Goal: Task Accomplishment & Management: Manage account settings

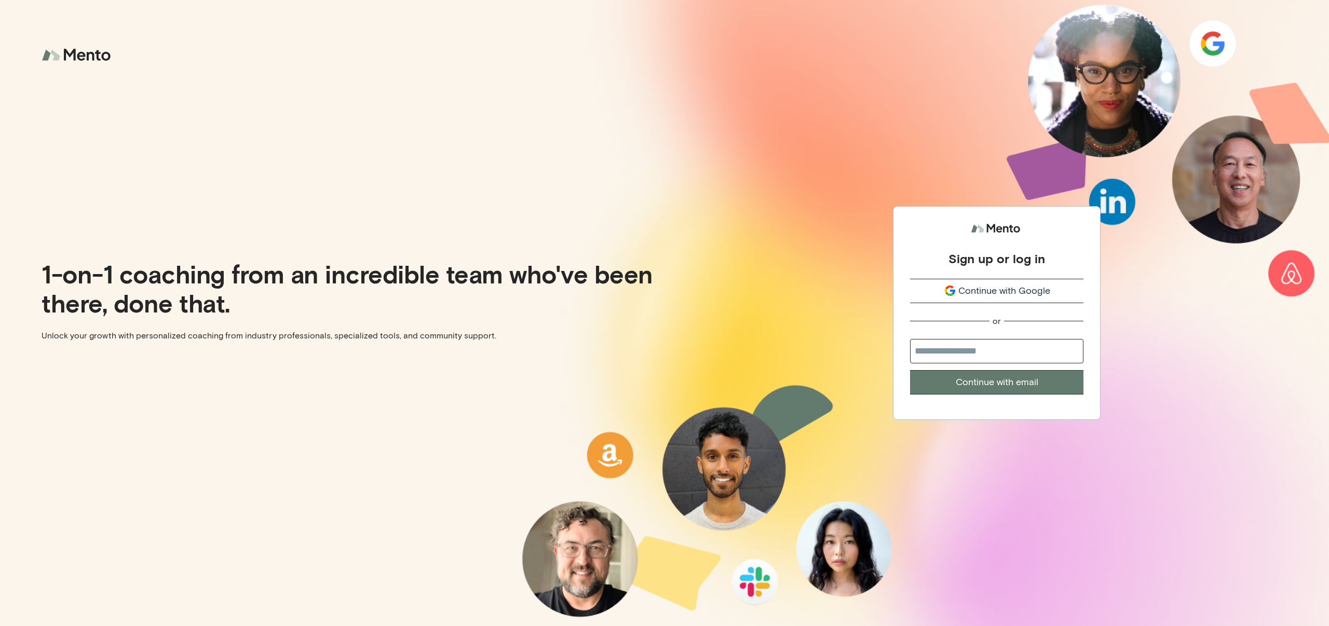
click at [970, 351] on input "email" at bounding box center [996, 351] width 173 height 24
type input "**********"
click at [992, 383] on button "Continue with email" at bounding box center [996, 382] width 173 height 24
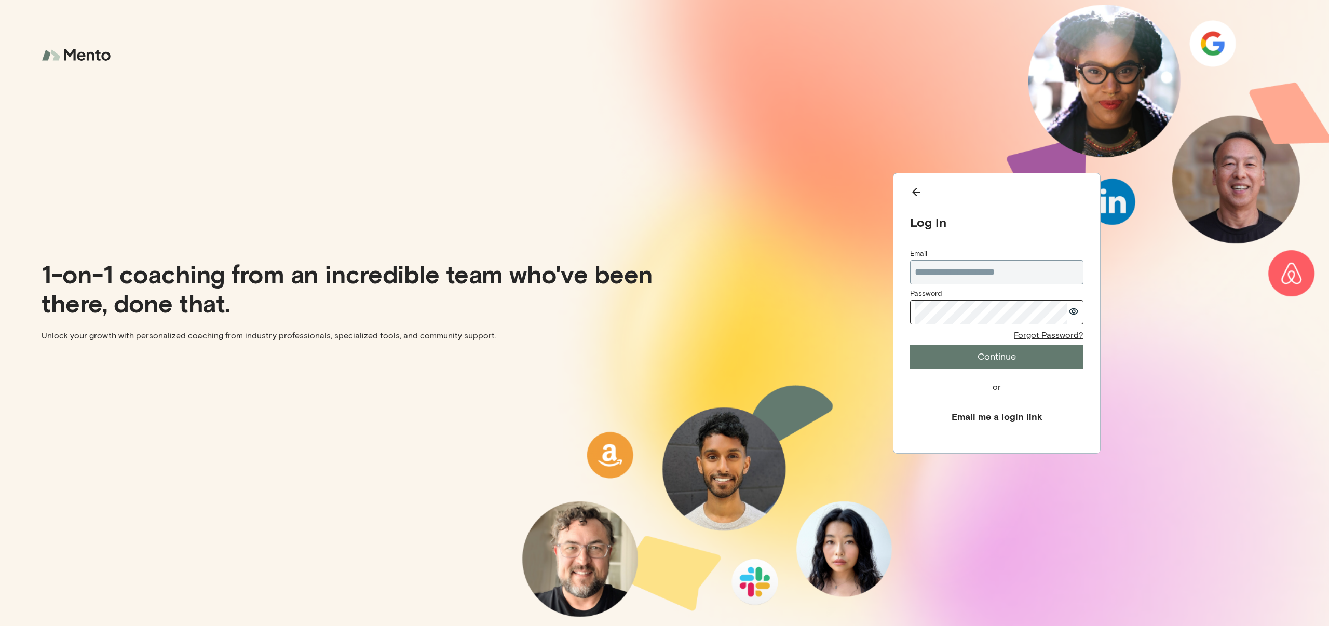
click at [990, 362] on button "Continue" at bounding box center [996, 357] width 173 height 24
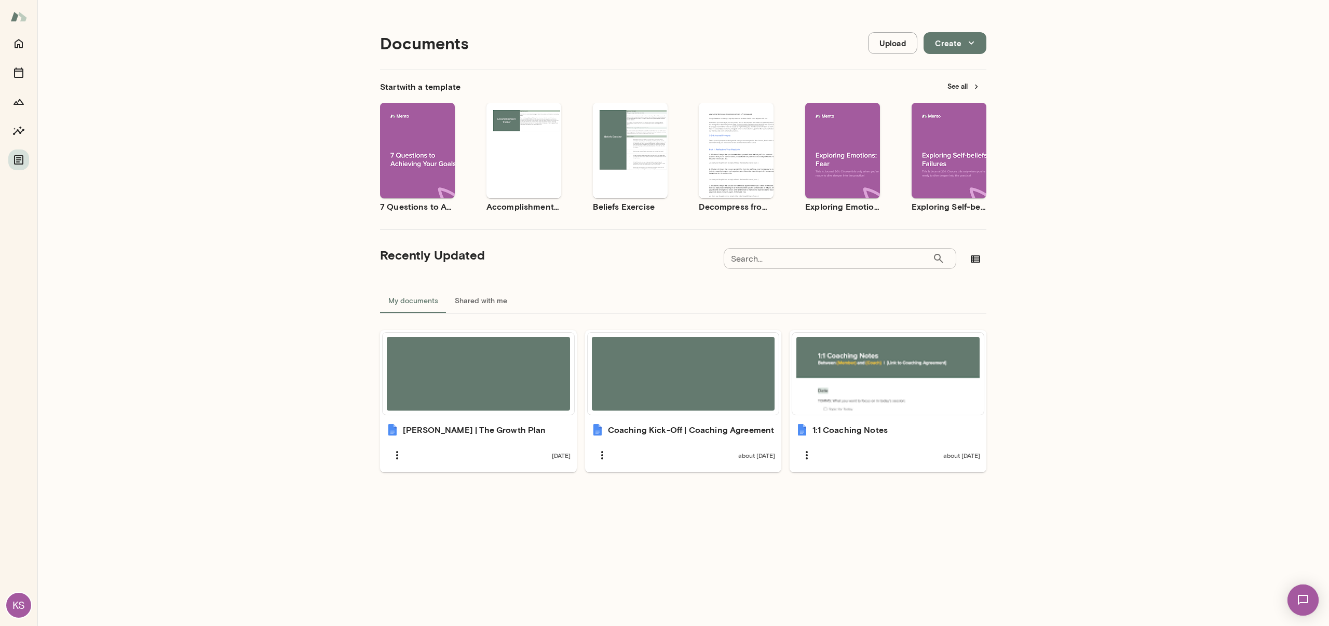
click at [1183, 281] on div "Documents Upload Create Start with a template See all Use template Preview 7 Qu…" at bounding box center [683, 317] width 1292 height 635
click at [14, 16] on img at bounding box center [18, 17] width 17 height 20
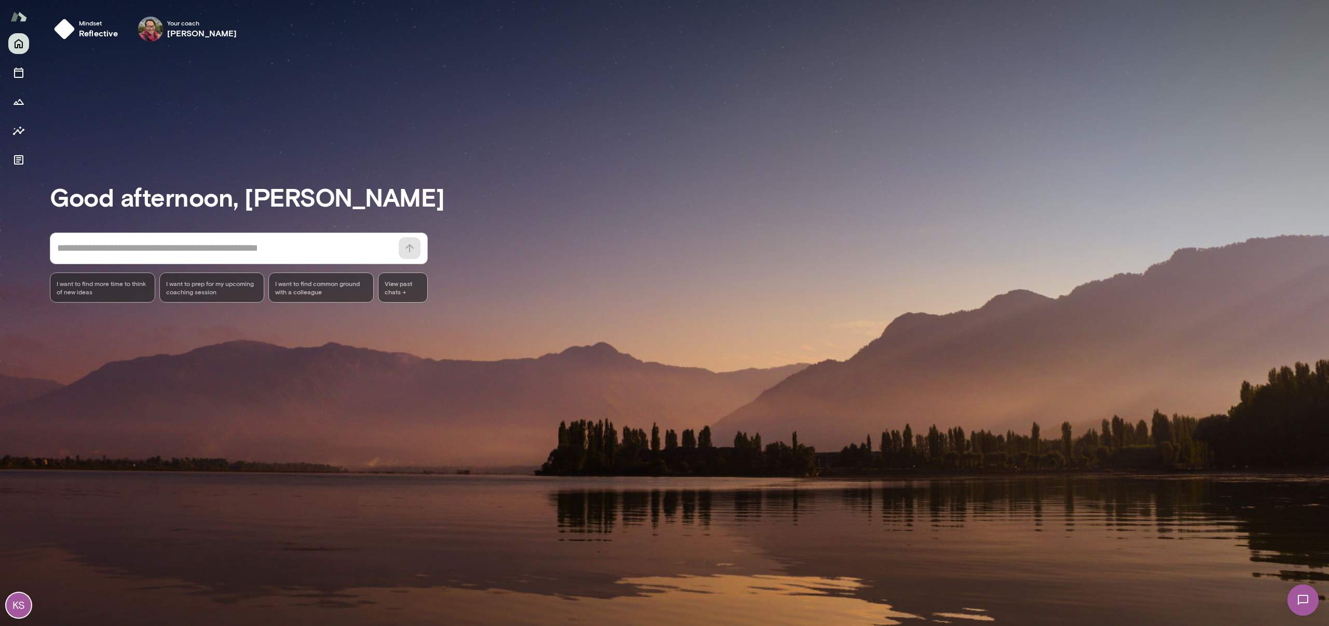
click at [544, 112] on div "Good afternoon, [PERSON_NAME] * ​ ​ I want to find more time to think of new id…" at bounding box center [690, 338] width 1280 height 552
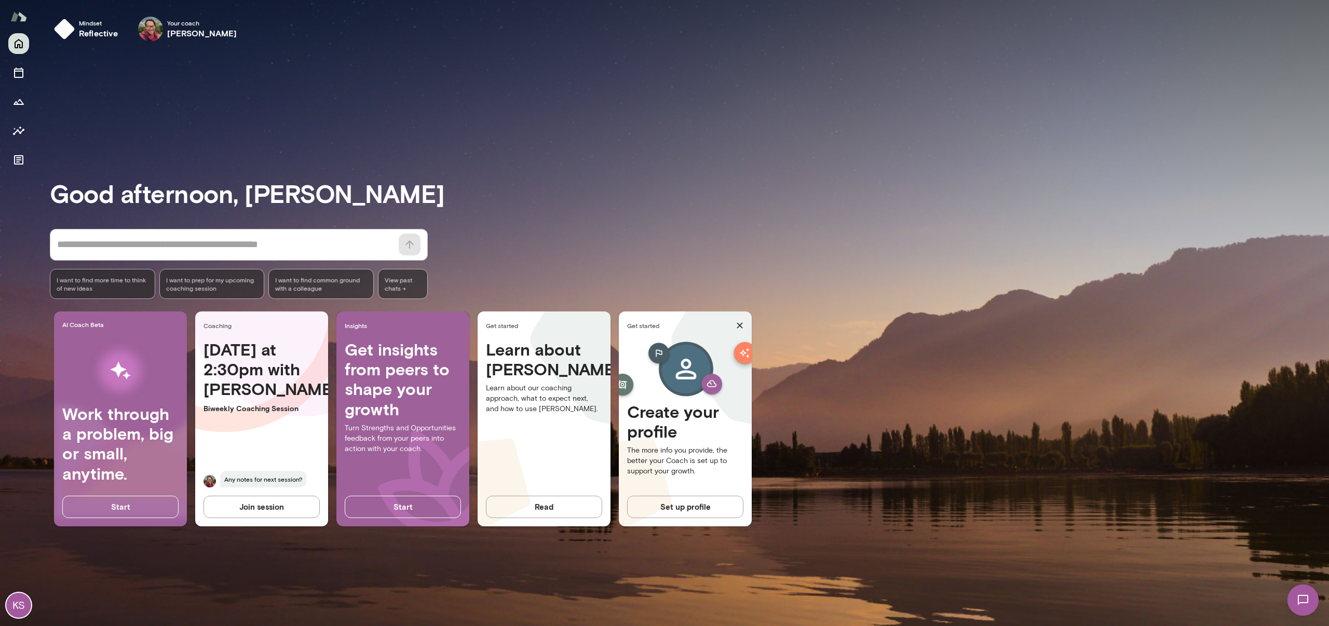
click at [629, 209] on div "Good afternoon, [PERSON_NAME] * ​ ​ I want to find more time to think of new id…" at bounding box center [690, 338] width 1280 height 552
click at [255, 473] on span "Any notes for next session?" at bounding box center [263, 479] width 86 height 17
drag, startPoint x: 254, startPoint y: 376, endPoint x: 225, endPoint y: 440, distance: 70.4
click at [254, 376] on h4 "[DATE] at 2:30pm with [PERSON_NAME]" at bounding box center [262, 370] width 116 height 60
click at [240, 477] on span "Any notes for next session?" at bounding box center [263, 479] width 86 height 17
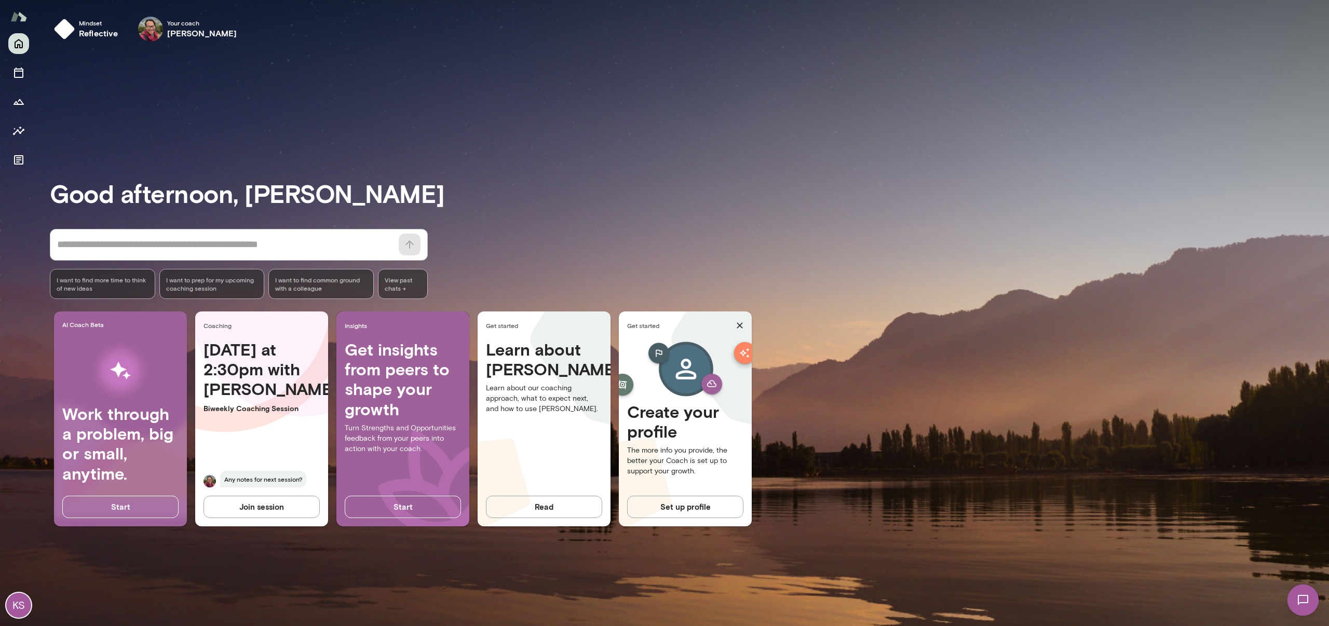
click at [224, 327] on span "Coaching" at bounding box center [264, 325] width 120 height 8
click at [172, 43] on div "Your coach [PERSON_NAME]" at bounding box center [188, 28] width 114 height 33
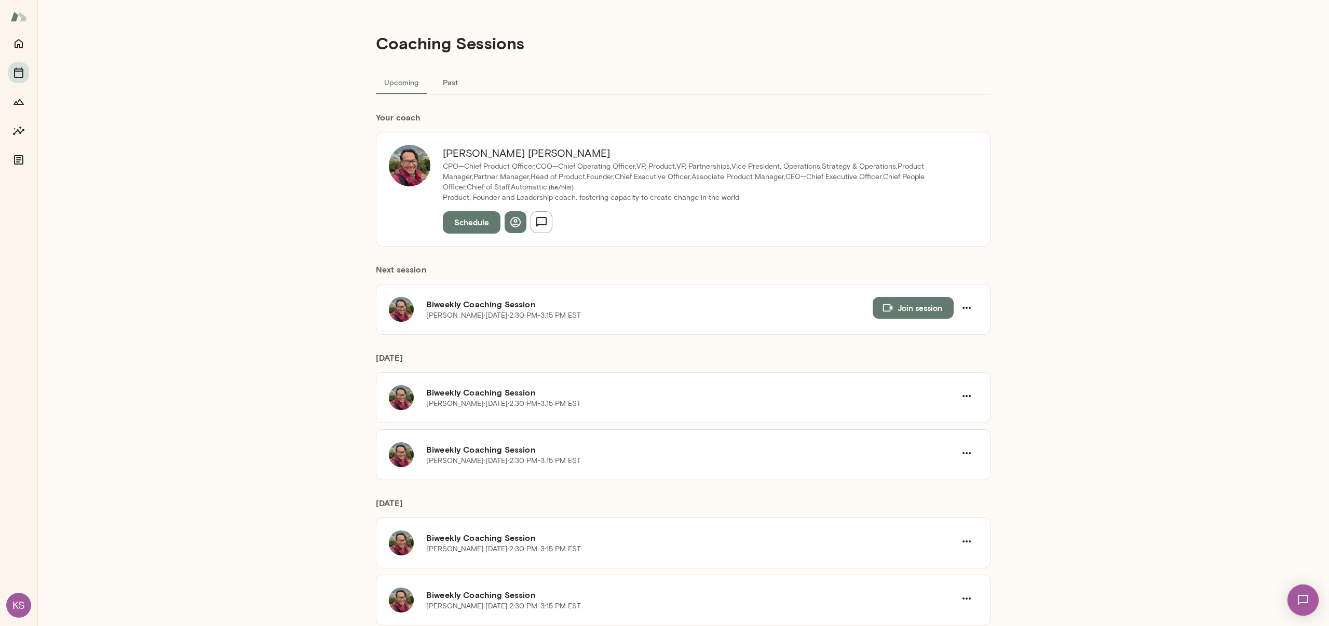
click at [725, 254] on div "Next session Biweekly Coaching Session [PERSON_NAME][DATE] · 2:30 PM-3:15 PM ES…" at bounding box center [683, 291] width 615 height 88
click at [971, 396] on icon "button" at bounding box center [967, 396] width 8 height 2
click at [1145, 419] on div at bounding box center [664, 313] width 1329 height 626
drag, startPoint x: 1109, startPoint y: 139, endPoint x: 911, endPoint y: 110, distance: 200.4
click at [1100, 138] on div "Coaching Sessions Upcoming Past Your coach [PERSON_NAME] CPO—Chief Product Offi…" at bounding box center [683, 313] width 1292 height 626
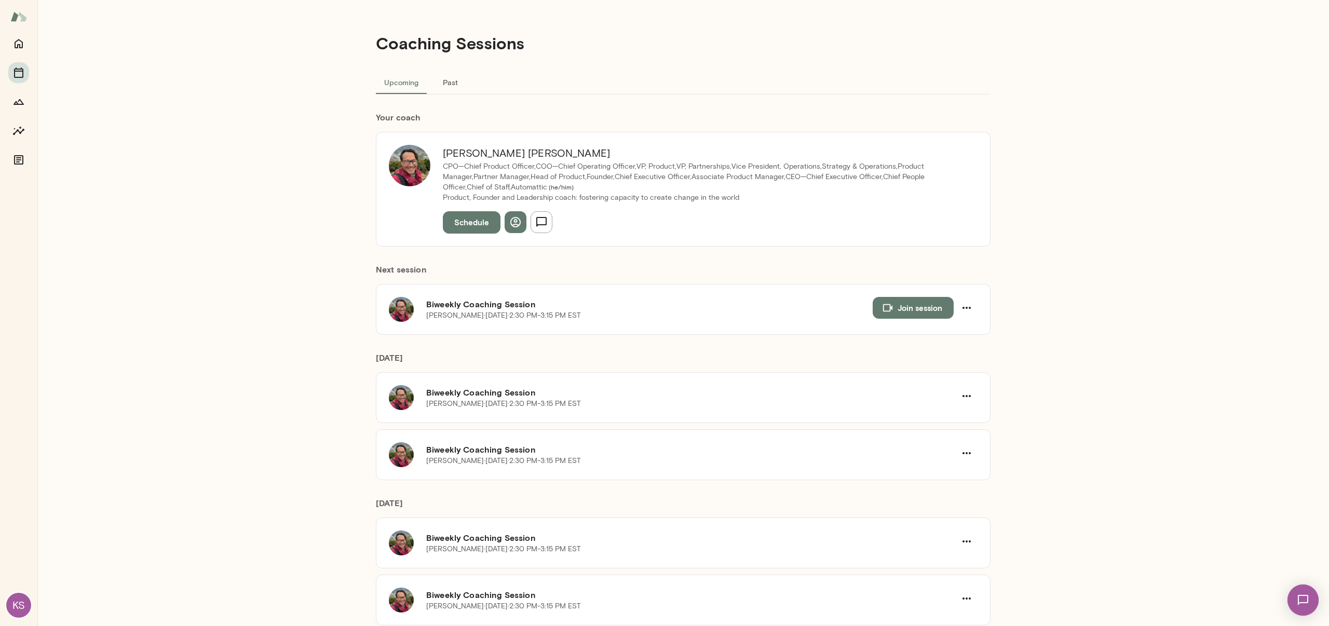
drag, startPoint x: 951, startPoint y: 147, endPoint x: 960, endPoint y: 145, distance: 9.1
click at [952, 147] on h6 "[PERSON_NAME]" at bounding box center [704, 153] width 522 height 17
click at [1029, 290] on div "Coaching Sessions Upcoming Past Your coach [PERSON_NAME] CPO—Chief Product Offi…" at bounding box center [683, 313] width 1292 height 626
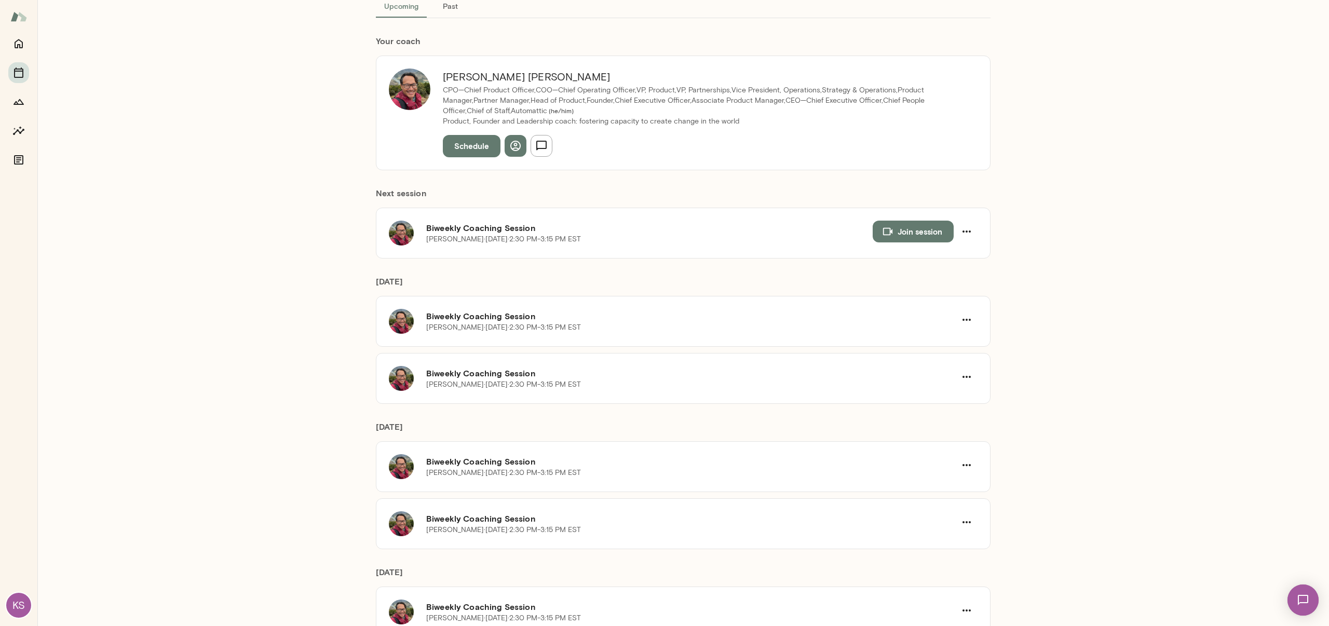
scroll to position [102, 0]
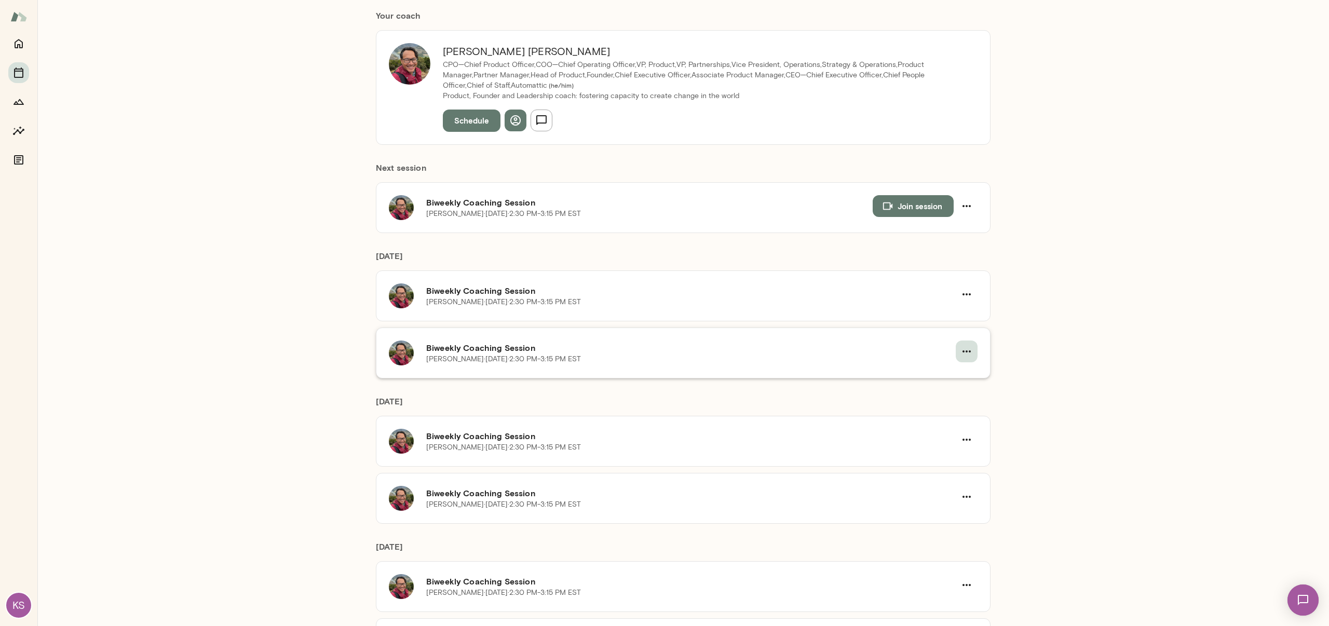
click at [967, 354] on icon "button" at bounding box center [967, 351] width 12 height 12
click at [1159, 334] on div at bounding box center [664, 313] width 1329 height 626
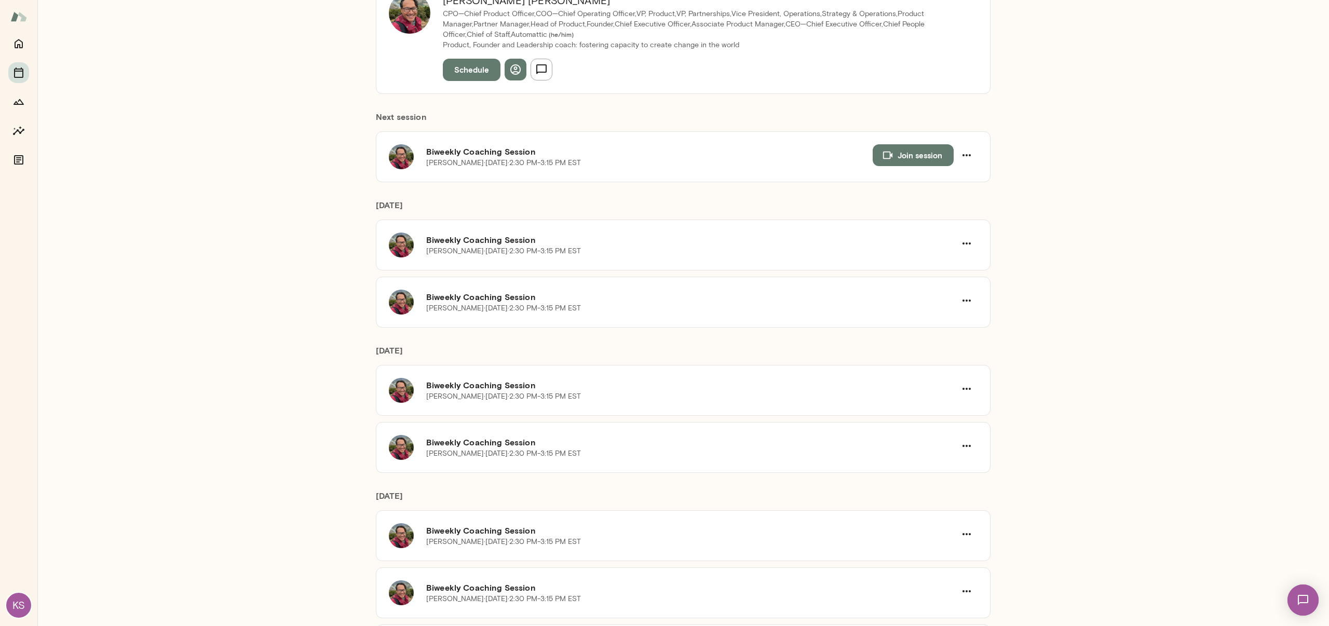
scroll to position [0, 0]
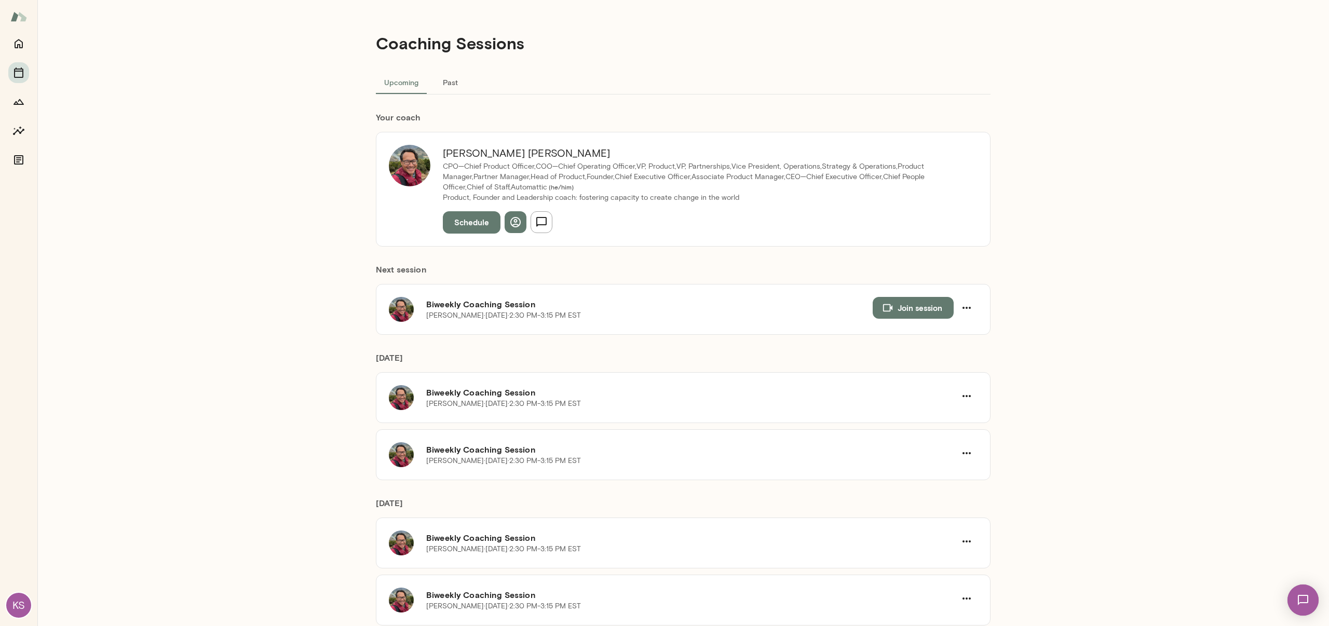
click at [1090, 172] on div "Coaching Sessions Upcoming Past Your coach [PERSON_NAME] CPO—Chief Product Offi…" at bounding box center [683, 313] width 1292 height 626
click at [645, 187] on p "CPO—Chief Product Officer,COO—Chief Operating Officer,VP, Product,VP, Partnersh…" at bounding box center [704, 177] width 522 height 31
click at [262, 102] on div "Coaching Sessions Upcoming Past Your coach [PERSON_NAME] CPO—Chief Product Offi…" at bounding box center [683, 313] width 1292 height 626
click at [539, 220] on icon "button" at bounding box center [541, 222] width 12 height 12
click at [1169, 244] on div "Coaching Sessions Upcoming Past Your coach [PERSON_NAME] CPO—Chief Product Offi…" at bounding box center [683, 313] width 1292 height 626
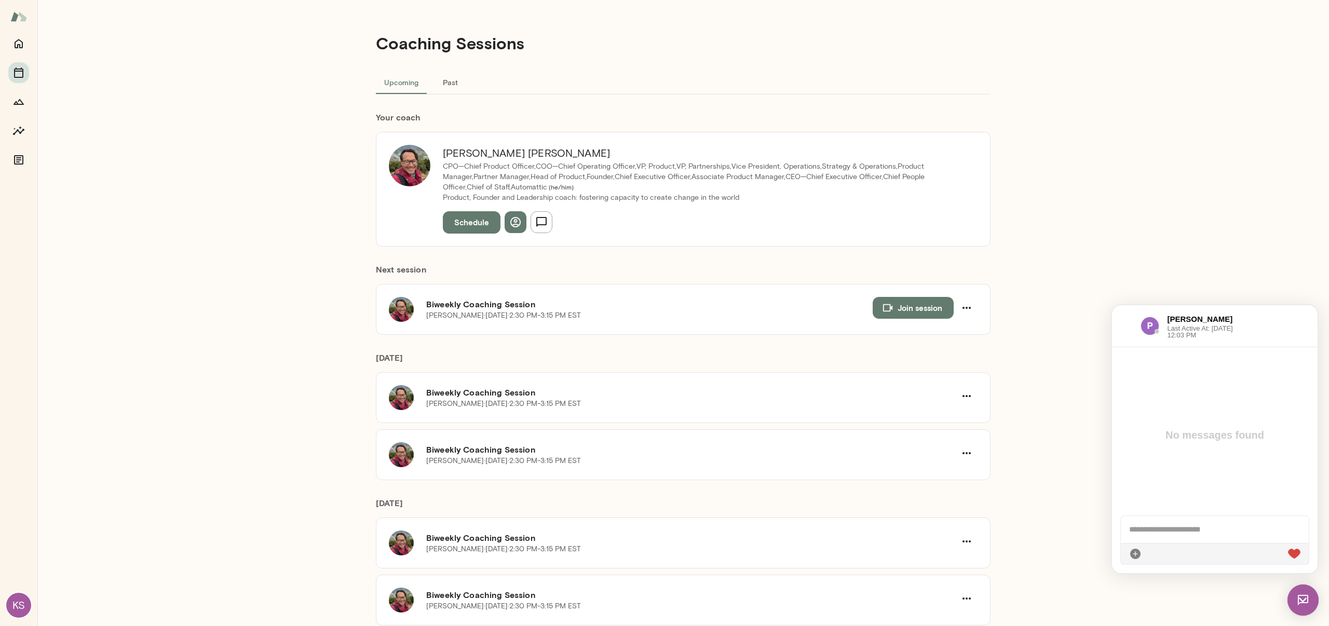
click at [1190, 243] on div "Coaching Sessions Upcoming Past Your coach [PERSON_NAME] CPO—Chief Product Offi…" at bounding box center [683, 313] width 1292 height 626
click at [1151, 106] on div "Coaching Sessions Upcoming Past Your coach [PERSON_NAME] CPO—Chief Product Offi…" at bounding box center [683, 313] width 1292 height 626
click at [1173, 588] on div "Coaching Sessions Upcoming Past Your coach [PERSON_NAME] CPO—Chief Product Offi…" at bounding box center [683, 313] width 1292 height 626
click at [1096, 205] on div "Coaching Sessions Upcoming Past Your coach [PERSON_NAME] CPO—Chief Product Offi…" at bounding box center [683, 313] width 1292 height 626
click at [551, 221] on button "button" at bounding box center [542, 222] width 22 height 22
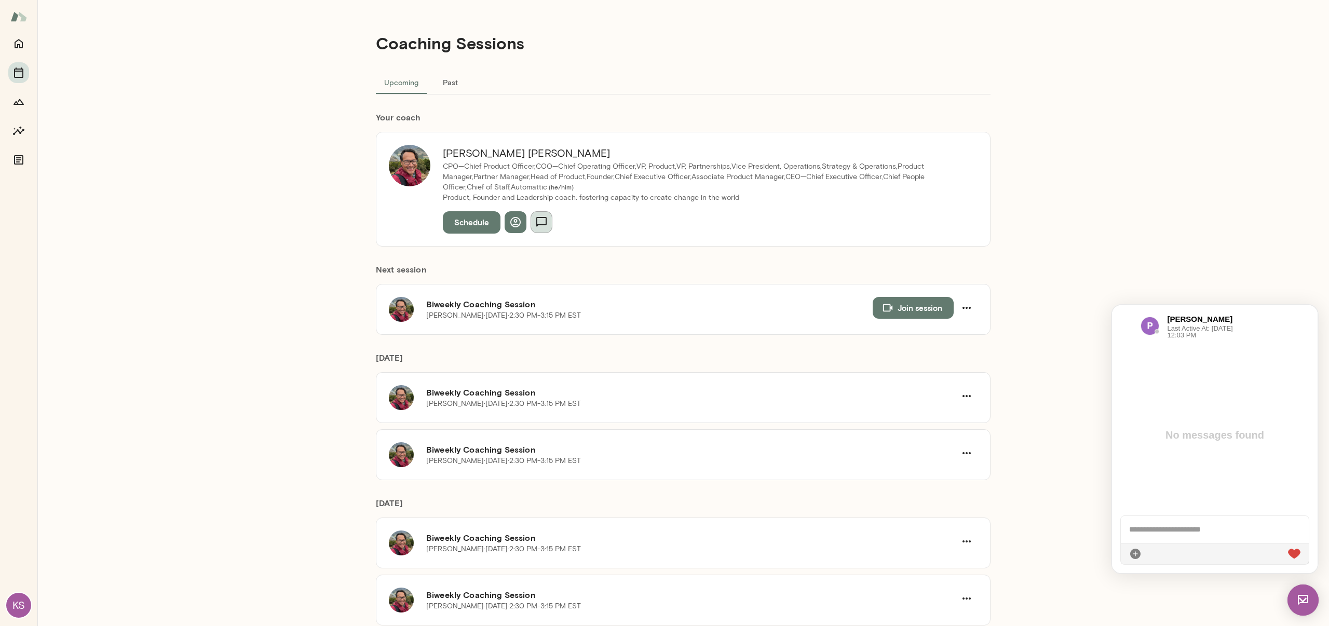
click at [551, 221] on button "button" at bounding box center [542, 222] width 22 height 22
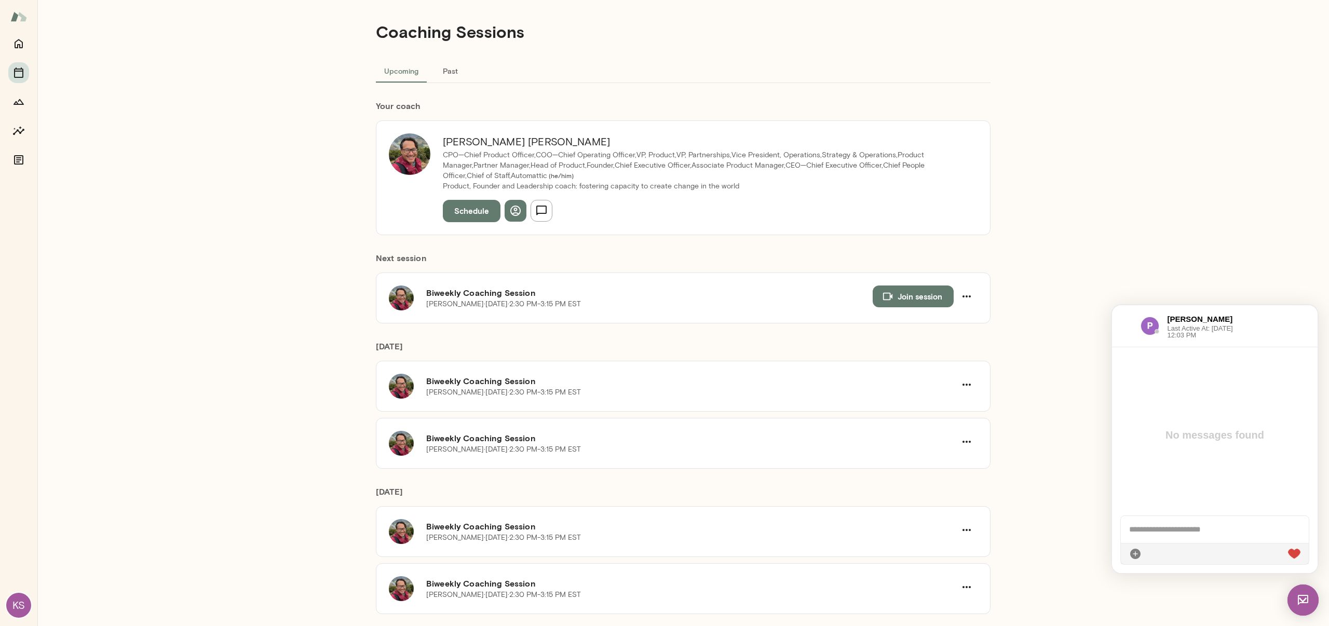
scroll to position [12, 0]
drag, startPoint x: 1239, startPoint y: 272, endPoint x: 947, endPoint y: 245, distance: 293.6
click at [1239, 272] on div "Coaching Sessions Upcoming Past Your coach [PERSON_NAME] CPO—Chief Product Offi…" at bounding box center [683, 313] width 1292 height 626
